Goal: Task Accomplishment & Management: Understand process/instructions

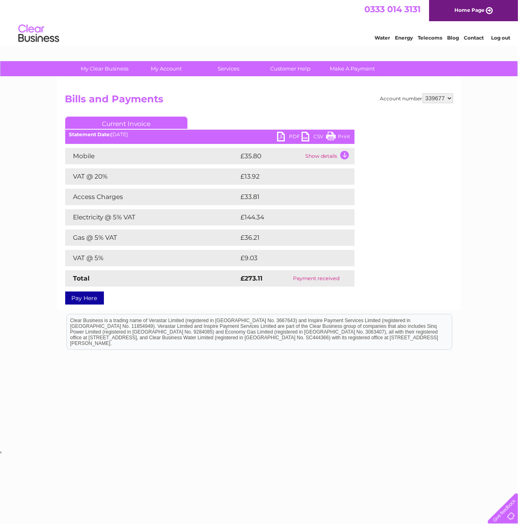
click at [394, 256] on div "Account number 339677 Bills and Payments Current Invoice PDF CSV Print" at bounding box center [259, 197] width 388 height 208
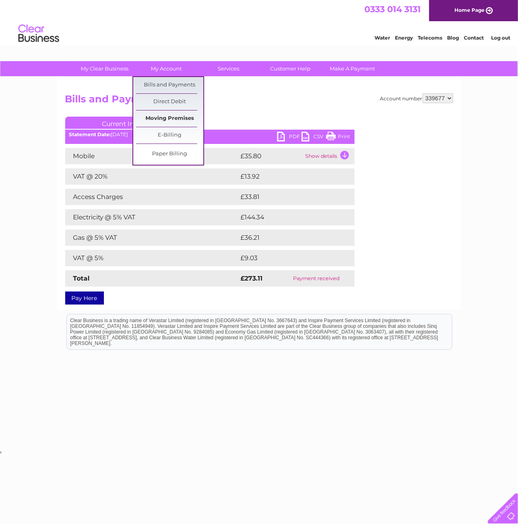
click at [170, 120] on link "Moving Premises" at bounding box center [169, 118] width 67 height 16
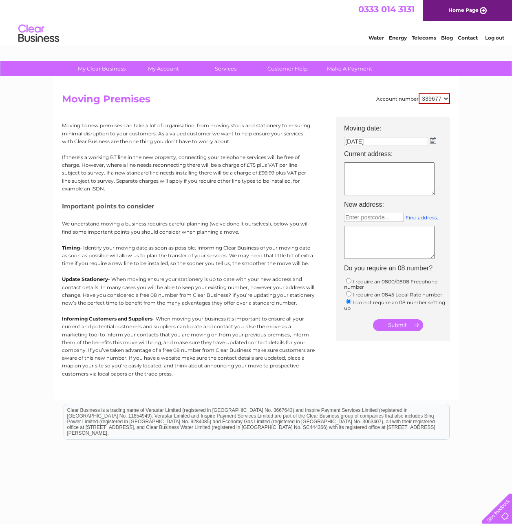
click at [238, 155] on p "If there’s a working BT line in the new property, connecting your telephone ser…" at bounding box center [188, 172] width 253 height 39
click at [300, 150] on div "Moving to new premises can take a lot of organisation, from moving stock and st…" at bounding box center [188, 251] width 253 height 269
click at [304, 165] on p "If there’s a working BT line in the new property, connecting your telephone ser…" at bounding box center [188, 172] width 253 height 39
click at [265, 164] on p "If there’s a working BT line in the new property, connecting your telephone ser…" at bounding box center [188, 172] width 253 height 39
drag, startPoint x: 265, startPoint y: 164, endPoint x: 235, endPoint y: 169, distance: 30.6
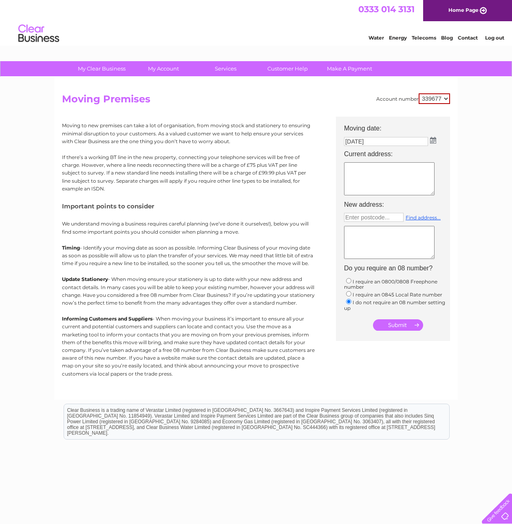
click at [235, 169] on p "If there’s a working BT line in the new property, connecting your telephone ser…" at bounding box center [188, 172] width 253 height 39
